Goal: Use online tool/utility: Utilize a website feature to perform a specific function

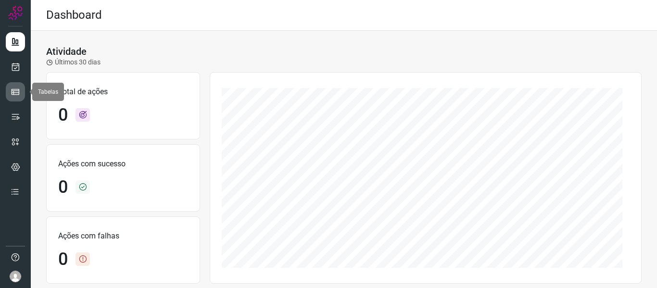
click at [20, 91] on icon at bounding box center [16, 92] width 10 height 10
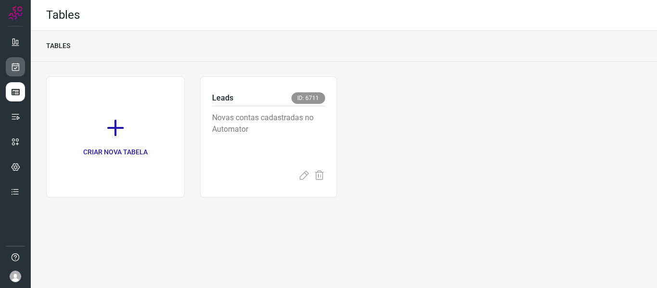
click at [16, 66] on icon at bounding box center [16, 67] width 10 height 10
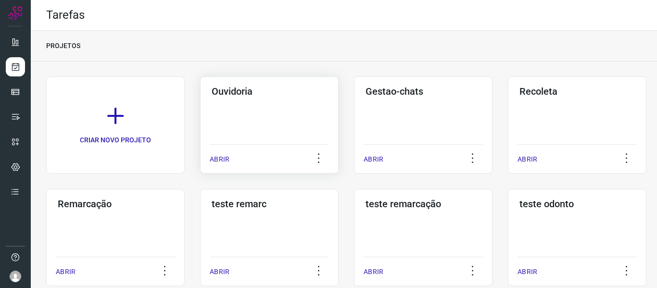
click at [226, 163] on p "ABRIR" at bounding box center [220, 159] width 20 height 10
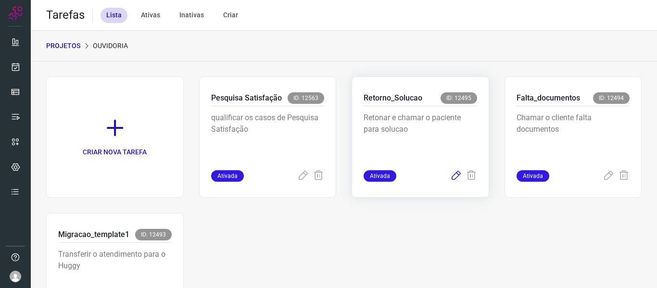
click at [450, 177] on icon at bounding box center [456, 176] width 12 height 12
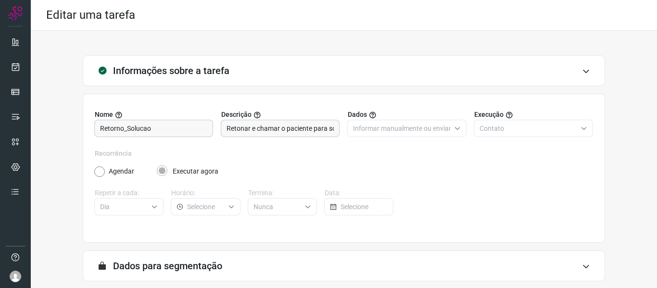
drag, startPoint x: 281, startPoint y: 70, endPoint x: 288, endPoint y: 72, distance: 7.5
click at [281, 70] on div "Informações sobre a tarefa" at bounding box center [344, 70] width 522 height 31
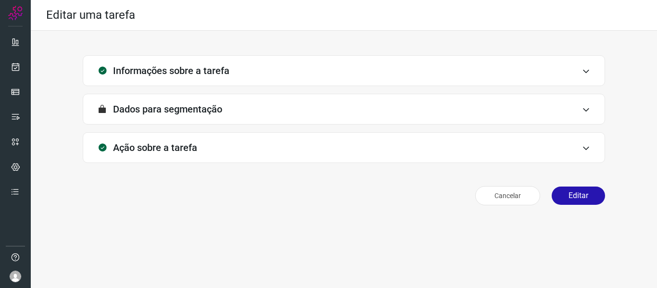
click at [273, 68] on div "Informações sobre a tarefa" at bounding box center [344, 70] width 522 height 31
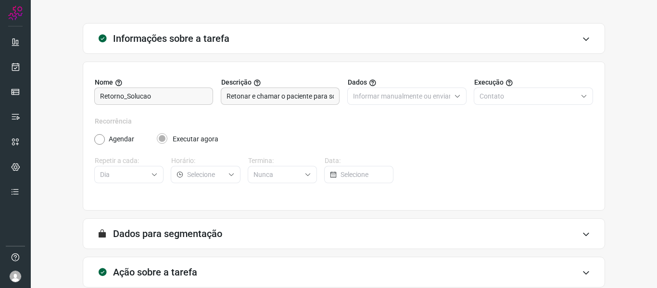
scroll to position [88, 0]
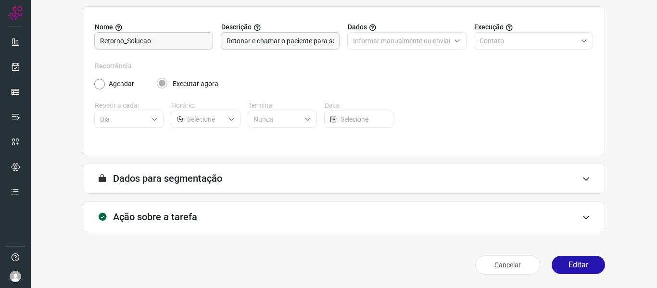
drag, startPoint x: 569, startPoint y: 262, endPoint x: 458, endPoint y: 196, distance: 129.2
click at [569, 263] on button "Editar" at bounding box center [578, 265] width 53 height 18
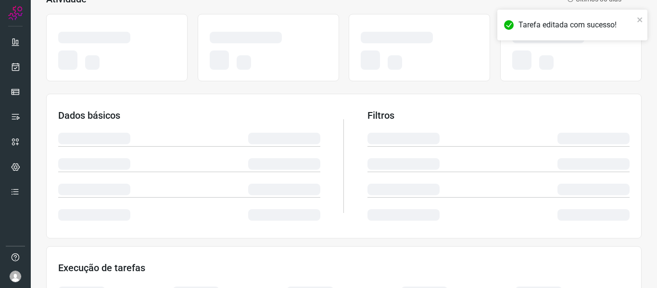
scroll to position [226, 0]
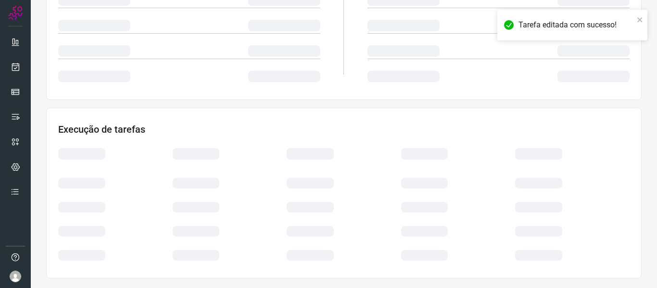
click at [0, 0] on label "Arraste o arquivo para cá ou Selecione o Arquivo" at bounding box center [0, 0] width 0 height 0
click at [0, 0] on input "Arraste o arquivo para cá ou Selecione o Arquivo" at bounding box center [0, 0] width 0 height 0
click at [0, 0] on label "Arraste o arquivo para cá ou Selecione o Arquivo" at bounding box center [0, 0] width 0 height 0
click at [0, 0] on input "Arraste o arquivo para cá ou Selecione o Arquivo" at bounding box center [0, 0] width 0 height 0
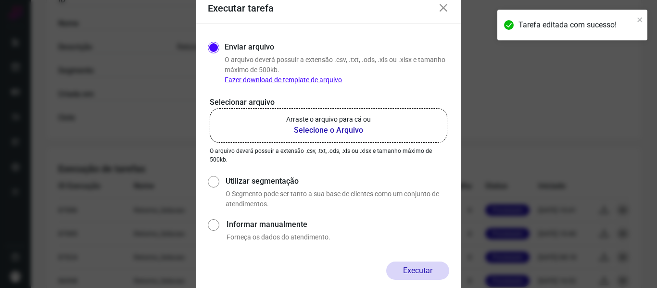
click at [309, 139] on label "Arraste o arquivo para cá ou Selecione o Arquivo" at bounding box center [329, 125] width 238 height 35
click at [0, 0] on input "Arraste o arquivo para cá ou Selecione o Arquivo" at bounding box center [0, 0] width 0 height 0
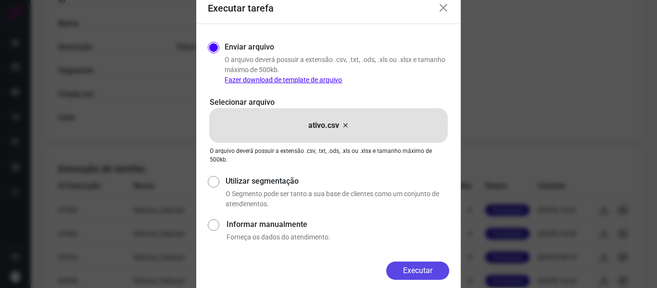
click at [401, 269] on button "Executar" at bounding box center [417, 271] width 63 height 18
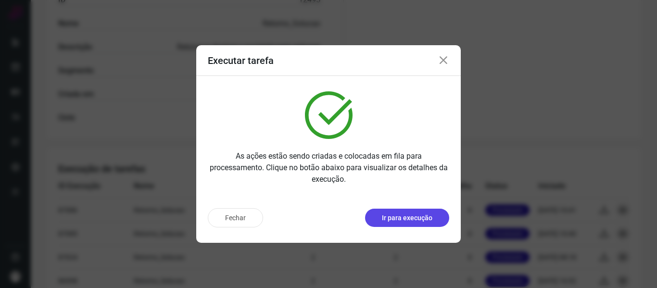
click at [416, 223] on p "Ir para execução" at bounding box center [407, 218] width 50 height 10
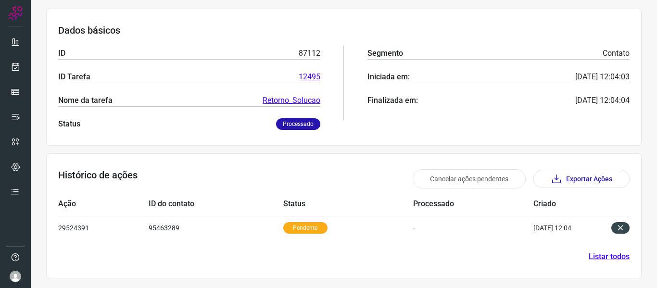
scroll to position [133, 0]
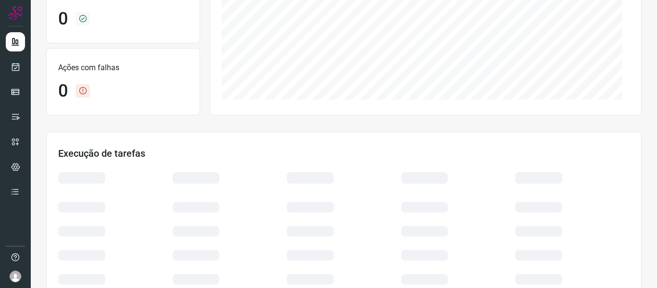
scroll to position [192, 0]
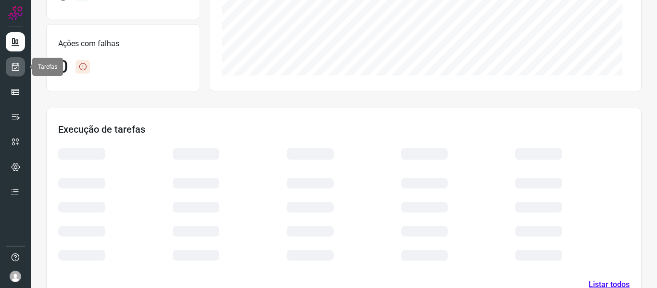
click at [21, 64] on link at bounding box center [15, 66] width 19 height 19
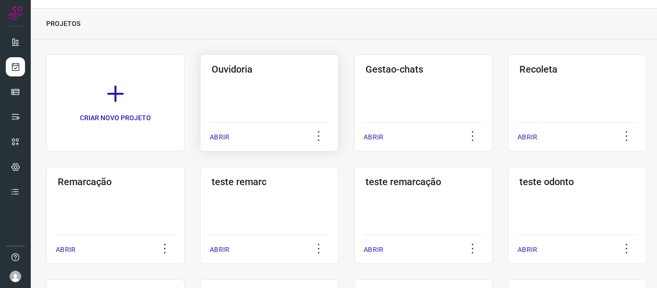
click at [225, 140] on p "ABRIR" at bounding box center [220, 137] width 20 height 10
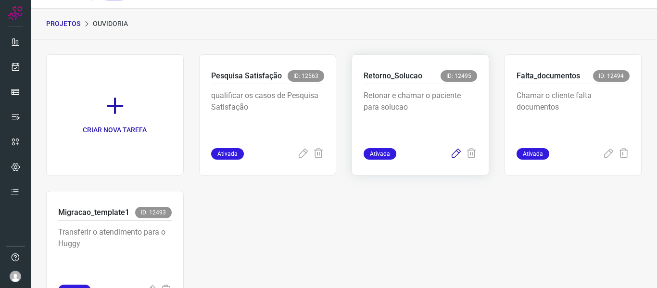
click at [450, 159] on icon at bounding box center [456, 154] width 12 height 12
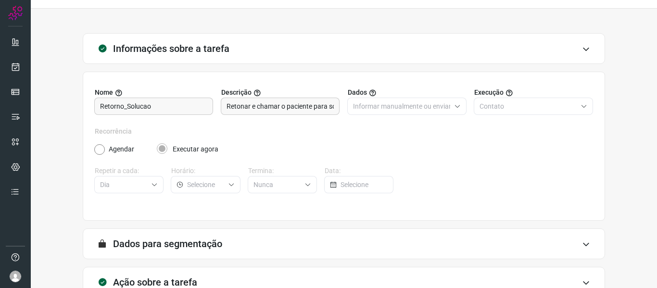
scroll to position [88, 0]
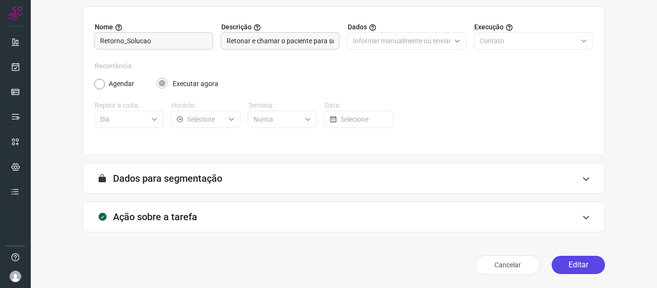
click at [554, 268] on button "Editar" at bounding box center [578, 265] width 53 height 18
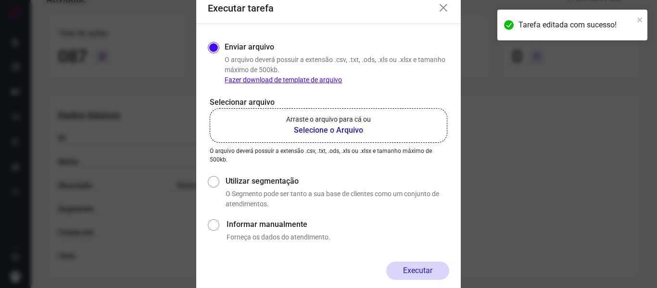
click at [403, 129] on label "Arraste o arquivo para cá ou Selecione o Arquivo" at bounding box center [329, 125] width 238 height 35
click at [0, 0] on input "Arraste o arquivo para cá ou Selecione o Arquivo" at bounding box center [0, 0] width 0 height 0
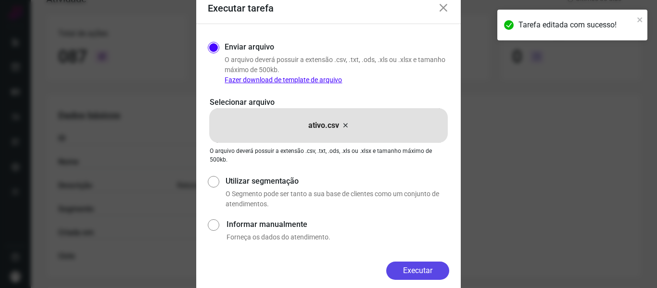
click at [422, 277] on button "Executar" at bounding box center [417, 271] width 63 height 18
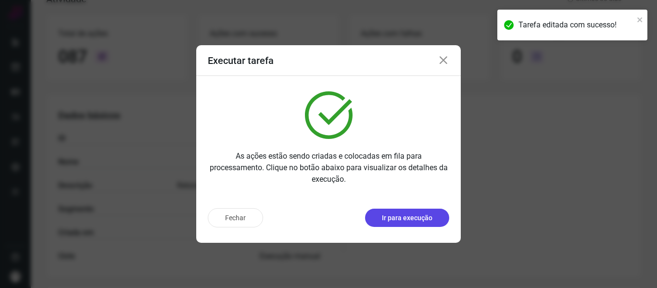
click at [424, 218] on p "Ir para execução" at bounding box center [407, 218] width 50 height 10
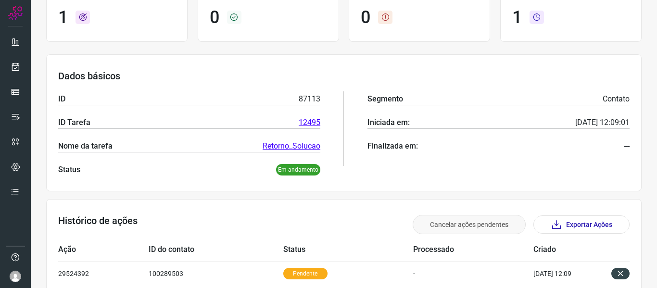
scroll to position [133, 0]
